Goal: Complete application form

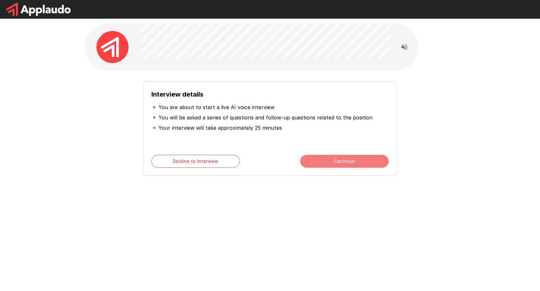
click at [334, 158] on button "Continue" at bounding box center [344, 161] width 88 height 13
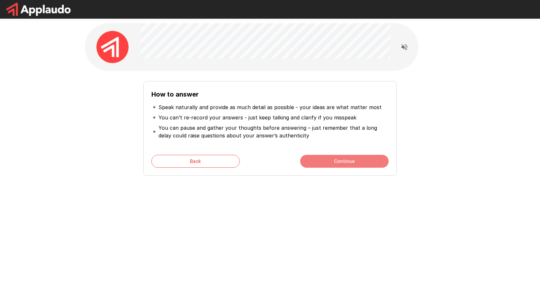
click at [332, 163] on button "Continue" at bounding box center [344, 161] width 88 height 13
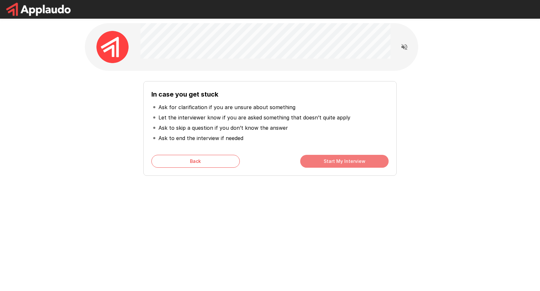
click at [332, 163] on button "Start My Interview" at bounding box center [344, 161] width 88 height 13
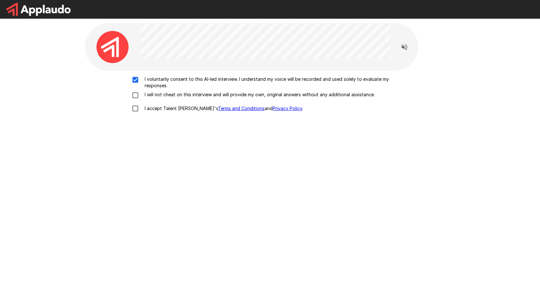
click at [134, 90] on div "I voluntarily consent to this AI-led interview. I understand my voice will be r…" at bounding box center [269, 95] width 365 height 39
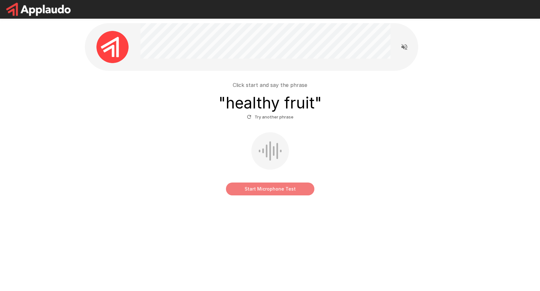
click at [269, 190] on button "Start Microphone Test" at bounding box center [270, 188] width 88 height 13
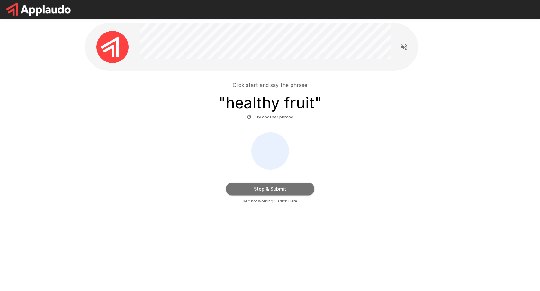
click at [269, 190] on button "Stop & Submit" at bounding box center [270, 188] width 88 height 13
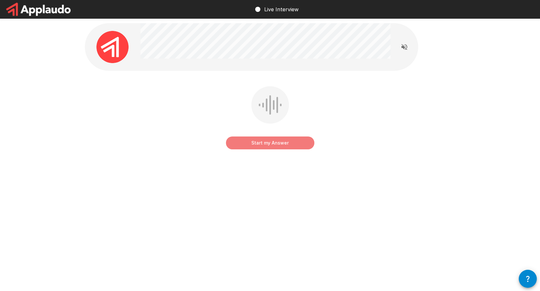
click at [270, 144] on button "Start my Answer" at bounding box center [270, 142] width 88 height 13
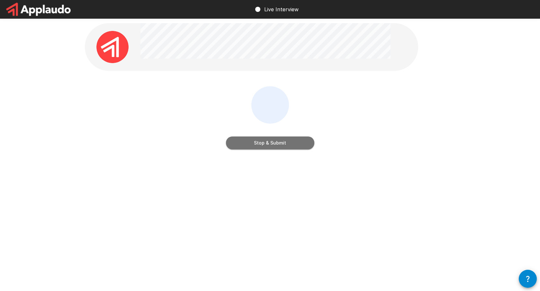
click at [270, 144] on button "Stop & Submit" at bounding box center [270, 142] width 88 height 13
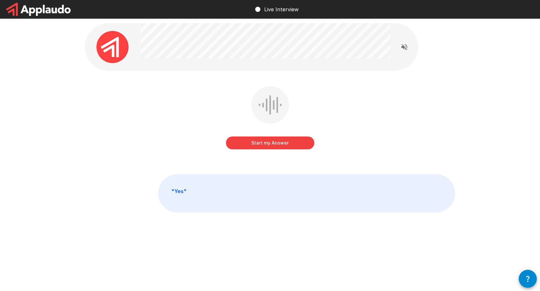
click at [266, 140] on button "Start my Answer" at bounding box center [270, 142] width 88 height 13
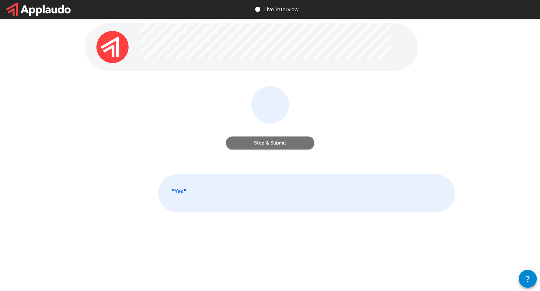
click at [270, 144] on button "Stop & Submit" at bounding box center [270, 142] width 88 height 13
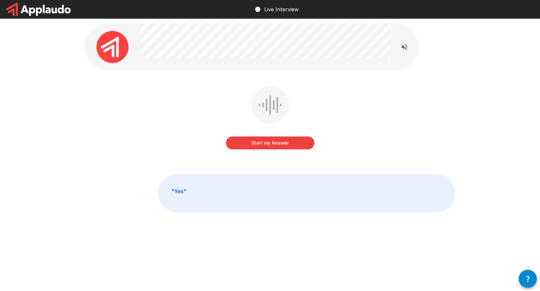
click at [262, 141] on button "Start my Answer" at bounding box center [270, 142] width 88 height 13
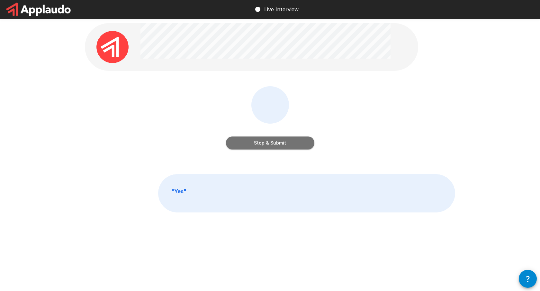
click at [269, 141] on button "Stop & Submit" at bounding box center [270, 142] width 88 height 13
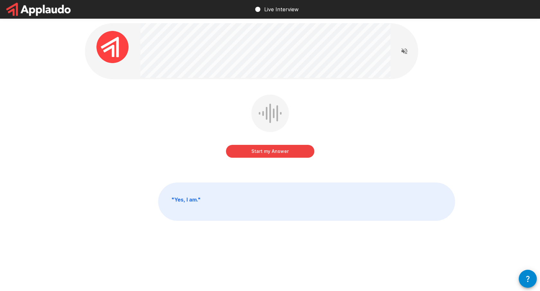
click at [272, 150] on button "Start my Answer" at bounding box center [270, 151] width 88 height 13
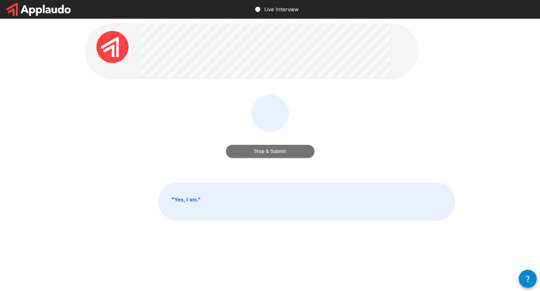
click at [272, 150] on button "Stop & Submit" at bounding box center [270, 151] width 88 height 13
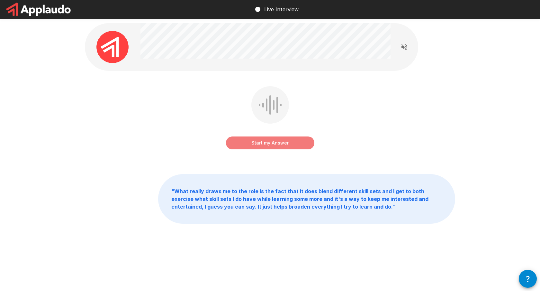
click at [264, 144] on button "Start my Answer" at bounding box center [270, 142] width 88 height 13
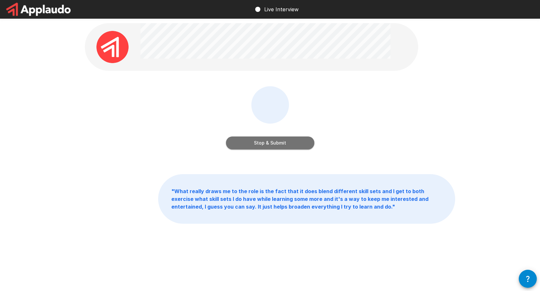
click at [264, 144] on button "Stop & Submit" at bounding box center [270, 142] width 88 height 13
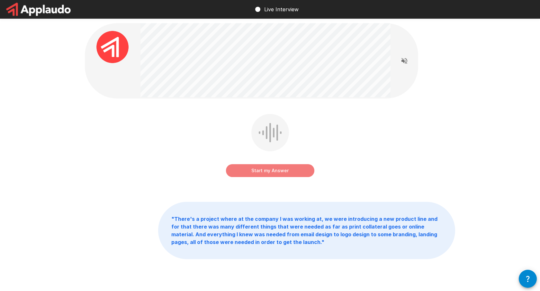
click at [265, 168] on button "Start my Answer" at bounding box center [270, 170] width 88 height 13
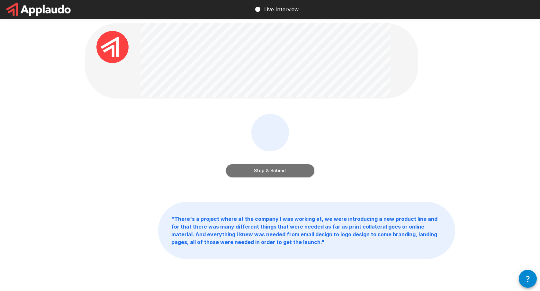
click at [269, 171] on button "Stop & Submit" at bounding box center [270, 170] width 88 height 13
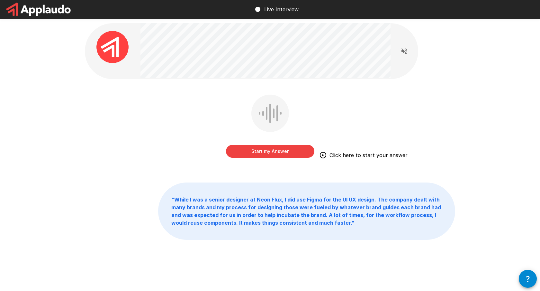
click at [268, 149] on button "Start my Answer" at bounding box center [270, 151] width 88 height 13
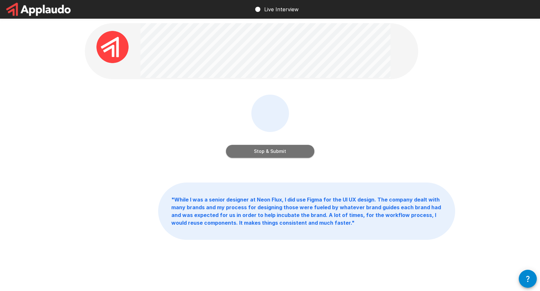
click at [276, 152] on button "Stop & Submit" at bounding box center [270, 151] width 88 height 13
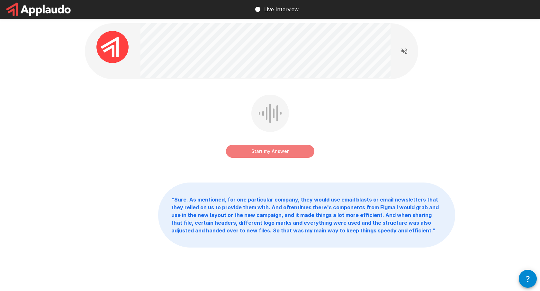
click at [273, 150] on button "Start my Answer" at bounding box center [270, 151] width 88 height 13
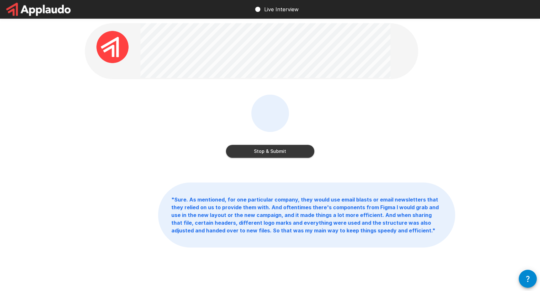
click at [270, 151] on button "Stop & Submit" at bounding box center [270, 151] width 88 height 13
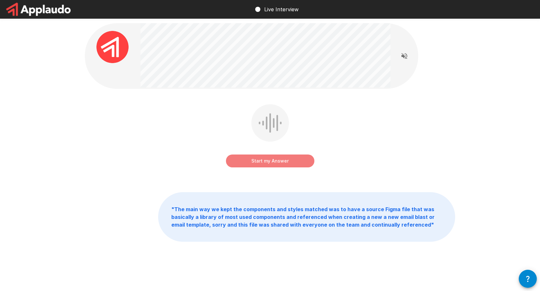
click at [266, 162] on button "Start my Answer" at bounding box center [270, 160] width 88 height 13
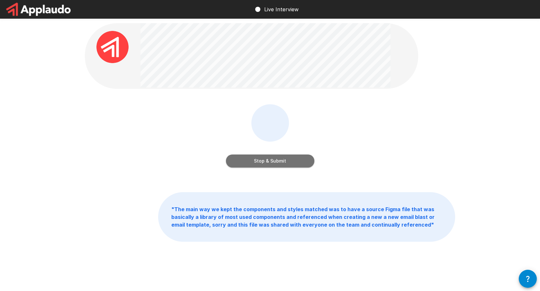
click at [277, 159] on button "Stop & Submit" at bounding box center [270, 160] width 88 height 13
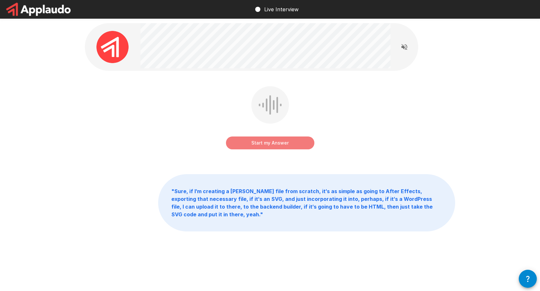
click at [264, 142] on button "Start my Answer" at bounding box center [270, 142] width 88 height 13
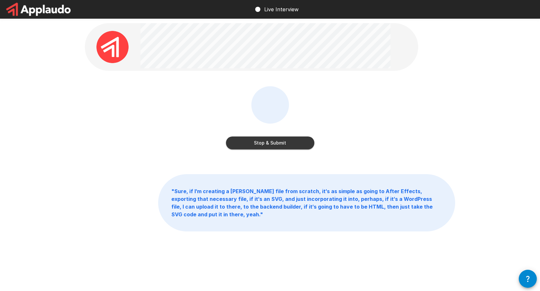
click at [264, 142] on button "Stop & Submit" at bounding box center [270, 142] width 88 height 13
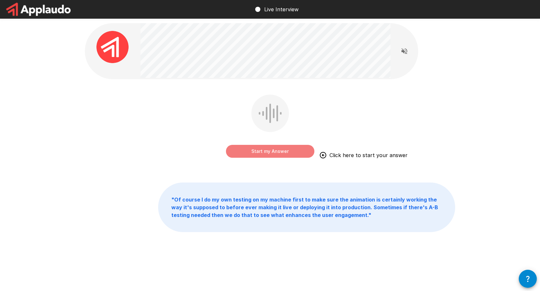
click at [261, 150] on button "Start my Answer" at bounding box center [270, 151] width 88 height 13
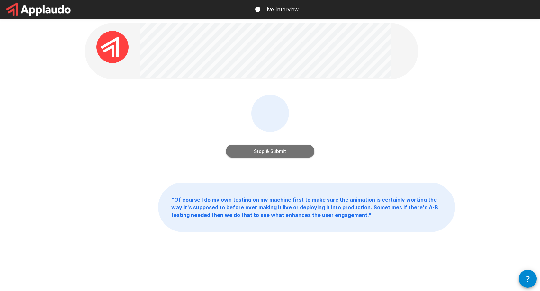
click at [280, 151] on button "Stop & Submit" at bounding box center [270, 151] width 88 height 13
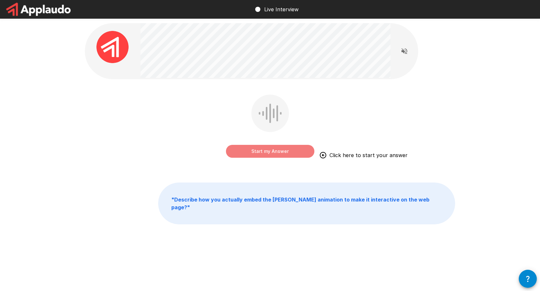
click at [277, 151] on button "Start my Answer" at bounding box center [270, 151] width 88 height 13
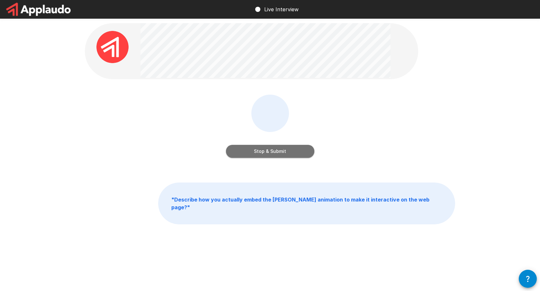
click at [277, 151] on button "Stop & Submit" at bounding box center [270, 151] width 88 height 13
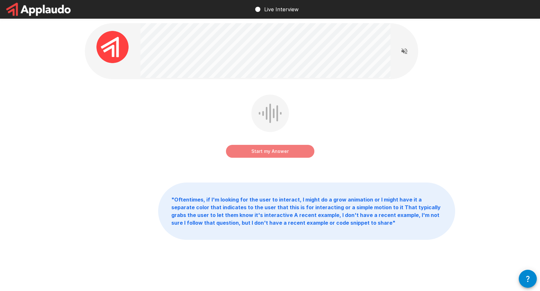
click at [265, 150] on button "Start my Answer" at bounding box center [270, 151] width 88 height 13
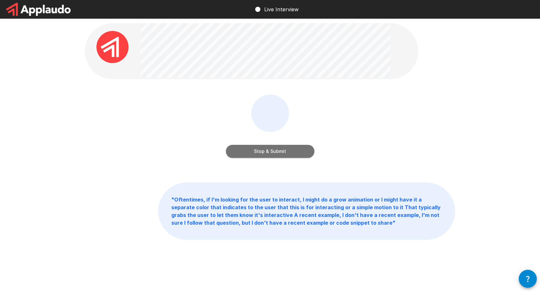
click at [265, 150] on button "Stop & Submit" at bounding box center [270, 151] width 88 height 13
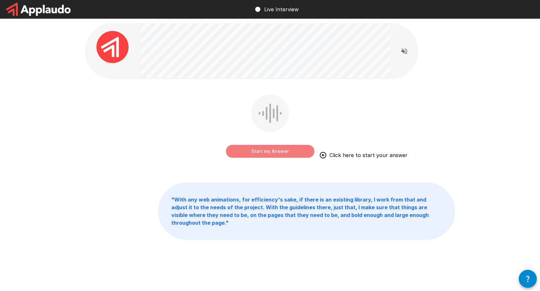
click at [267, 149] on button "Start my Answer" at bounding box center [270, 151] width 88 height 13
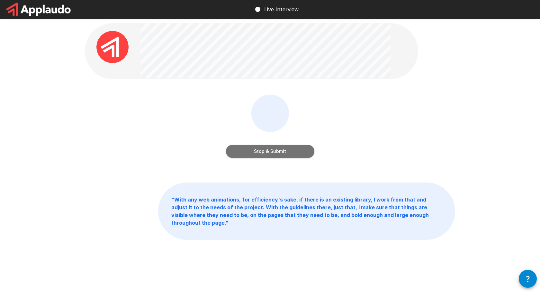
click at [275, 149] on button "Stop & Submit" at bounding box center [270, 151] width 88 height 13
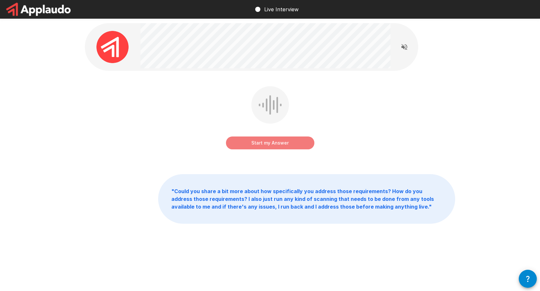
click at [258, 141] on button "Start my Answer" at bounding box center [270, 142] width 88 height 13
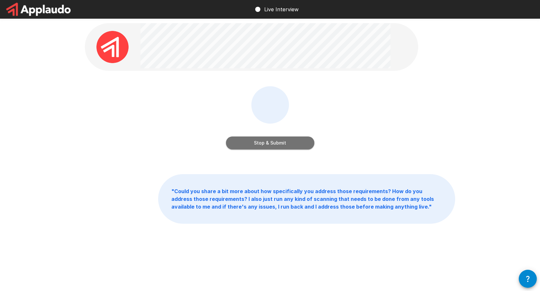
click at [248, 144] on button "Stop & Submit" at bounding box center [270, 142] width 88 height 13
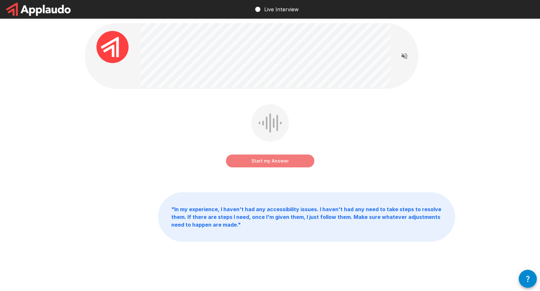
click at [265, 162] on button "Start my Answer" at bounding box center [270, 160] width 88 height 13
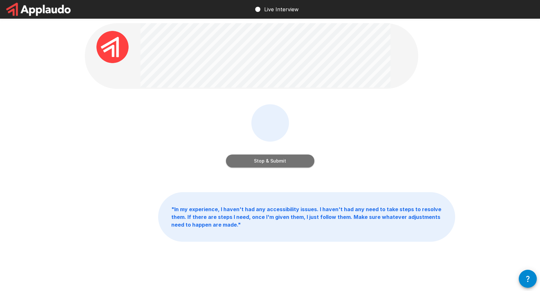
click at [266, 159] on button "Stop & Submit" at bounding box center [270, 160] width 88 height 13
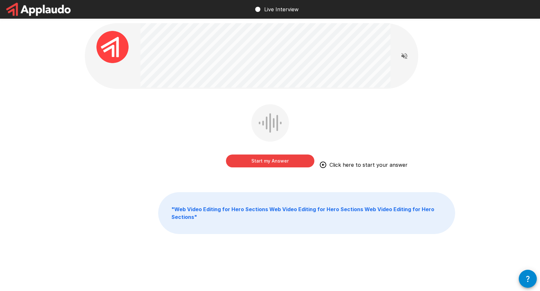
click at [272, 162] on button "Start my Answer" at bounding box center [270, 160] width 88 height 13
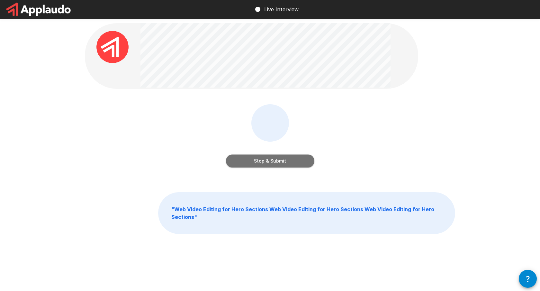
click at [272, 162] on button "Stop & Submit" at bounding box center [270, 160] width 88 height 13
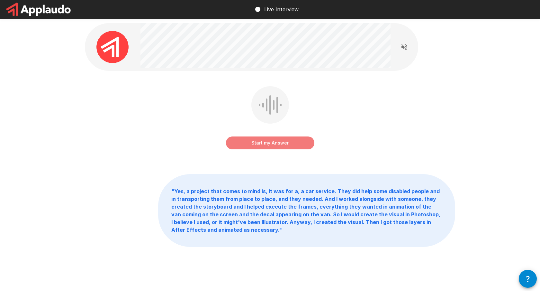
click at [278, 141] on button "Start my Answer" at bounding box center [270, 142] width 88 height 13
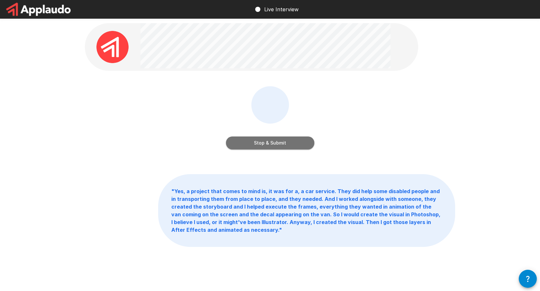
click at [278, 142] on button "Stop & Submit" at bounding box center [270, 142] width 88 height 13
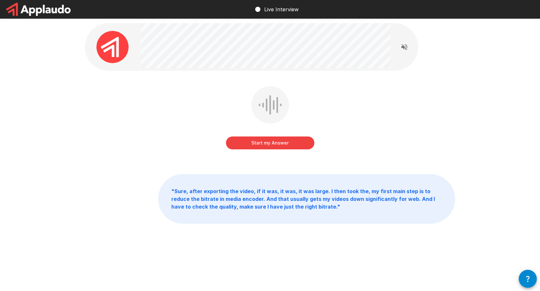
click at [252, 143] on button "Start my Answer" at bounding box center [270, 142] width 88 height 13
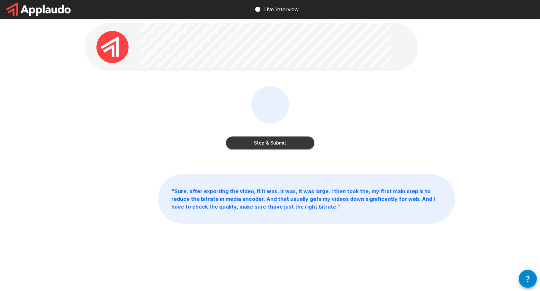
click at [254, 142] on button "Stop & Submit" at bounding box center [270, 142] width 88 height 13
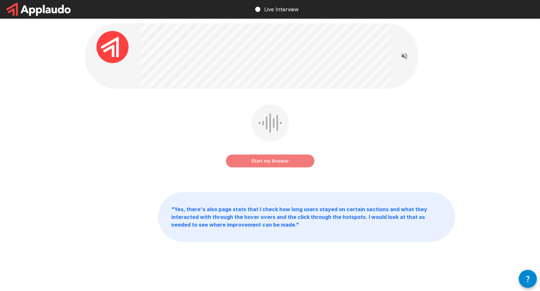
click at [277, 163] on button "Start my Answer" at bounding box center [270, 160] width 88 height 13
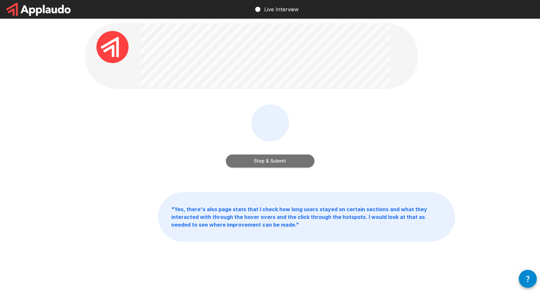
click at [277, 160] on button "Stop & Submit" at bounding box center [270, 160] width 88 height 13
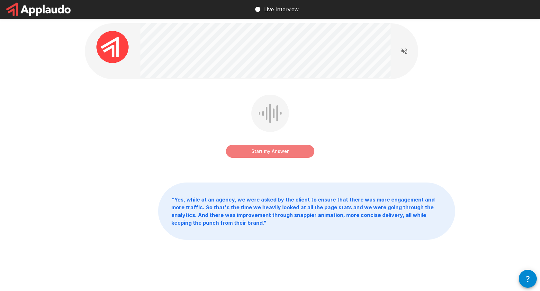
click at [268, 152] on button "Start my Answer" at bounding box center [270, 151] width 88 height 13
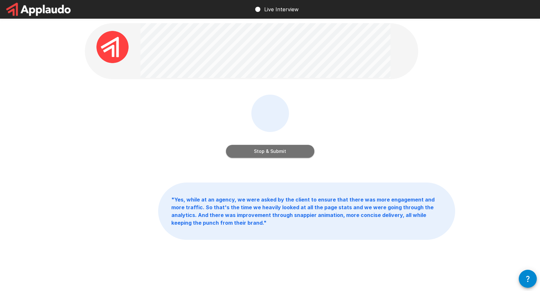
click at [267, 152] on button "Stop & Submit" at bounding box center [270, 151] width 88 height 13
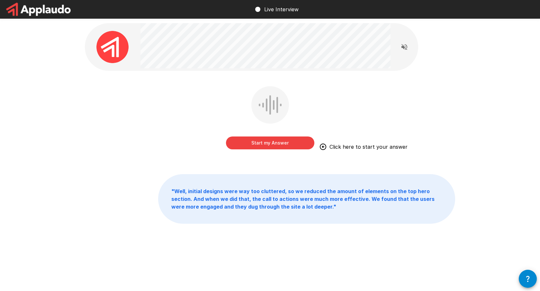
click at [266, 143] on button "Start my Answer" at bounding box center [270, 142] width 88 height 13
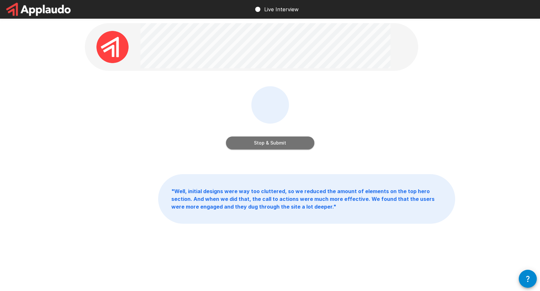
click at [266, 143] on button "Stop & Submit" at bounding box center [270, 142] width 88 height 13
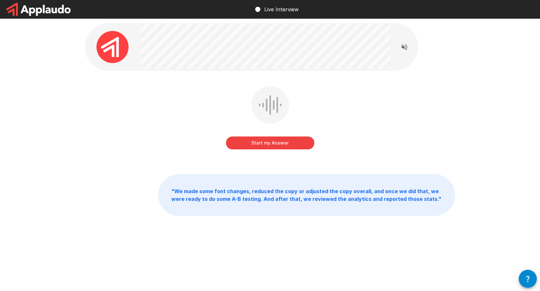
click at [257, 141] on button "Start my Answer" at bounding box center [270, 142] width 88 height 13
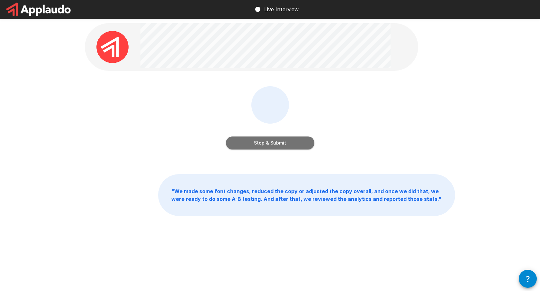
click at [263, 145] on button "Stop & Submit" at bounding box center [270, 142] width 88 height 13
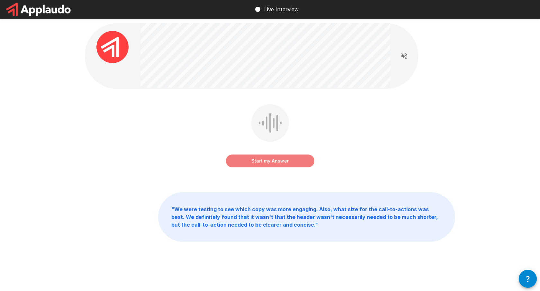
click at [269, 163] on button "Start my Answer" at bounding box center [270, 160] width 88 height 13
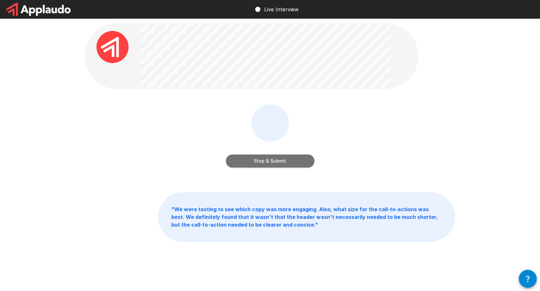
click at [283, 159] on button "Stop & Submit" at bounding box center [270, 160] width 88 height 13
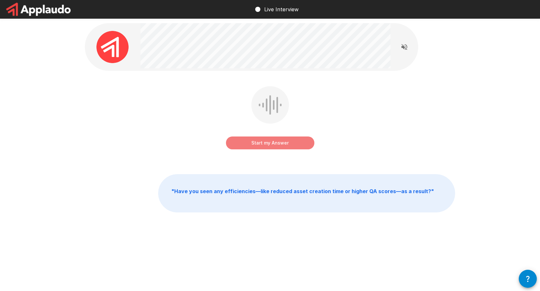
click at [268, 143] on button "Start my Answer" at bounding box center [270, 142] width 88 height 13
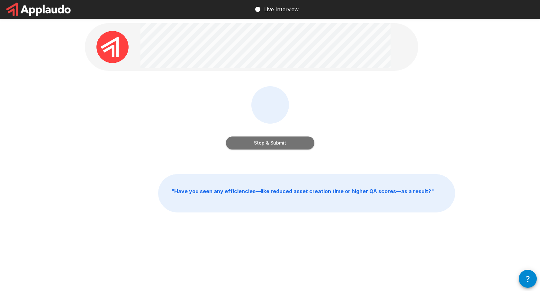
click at [268, 143] on button "Stop & Submit" at bounding box center [270, 142] width 88 height 13
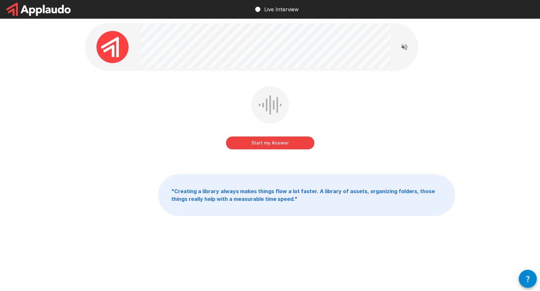
click at [278, 141] on button "Start my Answer" at bounding box center [270, 142] width 88 height 13
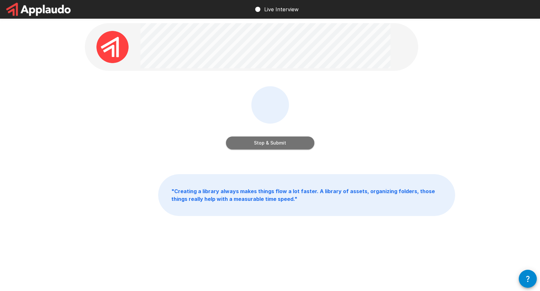
click at [270, 140] on button "Stop & Submit" at bounding box center [270, 142] width 88 height 13
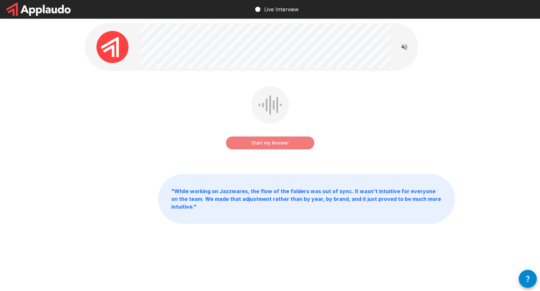
click at [267, 144] on button "Start my Answer" at bounding box center [270, 142] width 88 height 13
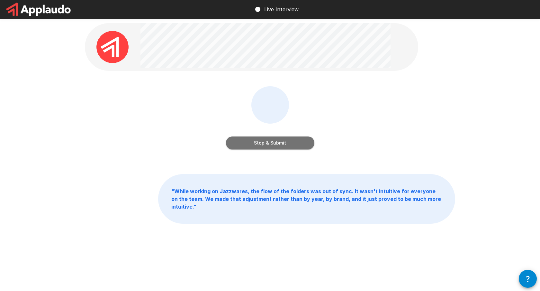
click at [268, 143] on button "Stop & Submit" at bounding box center [270, 142] width 88 height 13
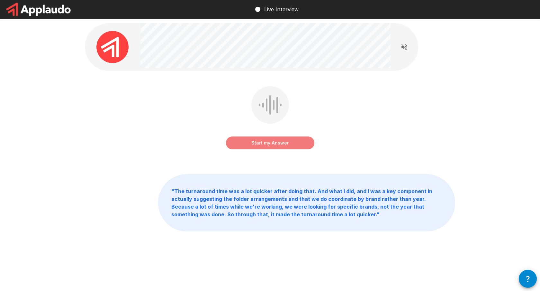
click at [274, 142] on button "Start my Answer" at bounding box center [270, 142] width 88 height 13
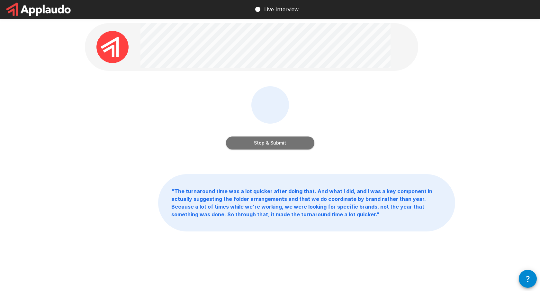
click at [278, 143] on button "Stop & Submit" at bounding box center [270, 142] width 88 height 13
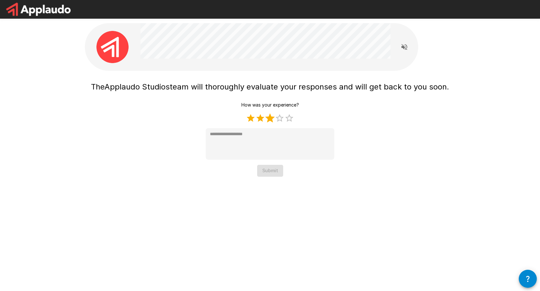
click at [270, 118] on label "3 Stars" at bounding box center [270, 118] width 10 height 10
type textarea "*"
click at [271, 172] on button "Submit" at bounding box center [270, 171] width 26 height 12
